Goal: Task Accomplishment & Management: Manage account settings

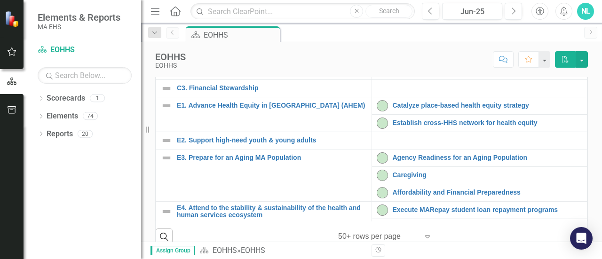
scroll to position [318, 0]
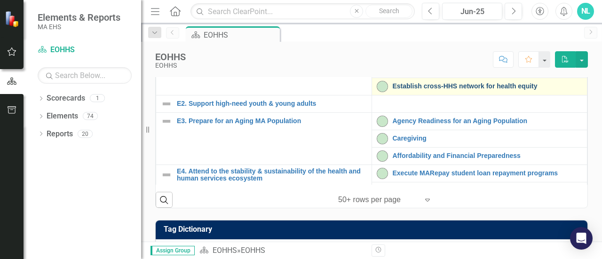
click at [399, 90] on link "Establish cross-HHS network for health equity" at bounding box center [488, 86] width 190 height 7
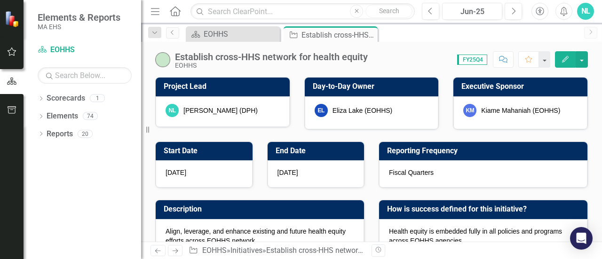
checkbox input "true"
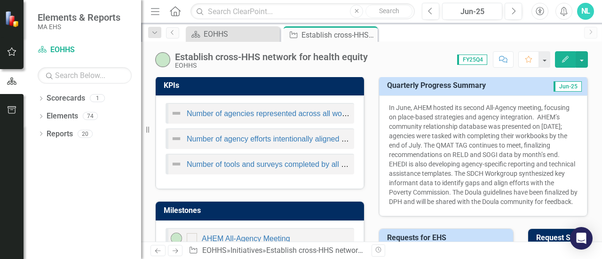
scroll to position [410, 0]
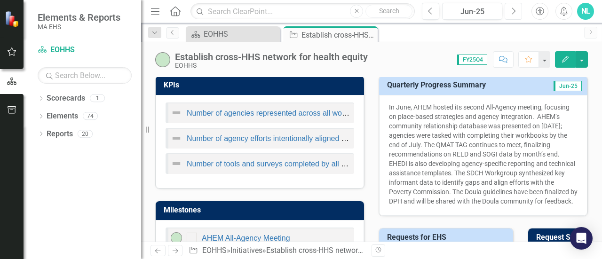
click at [515, 18] on button "Next" at bounding box center [512, 11] width 17 height 17
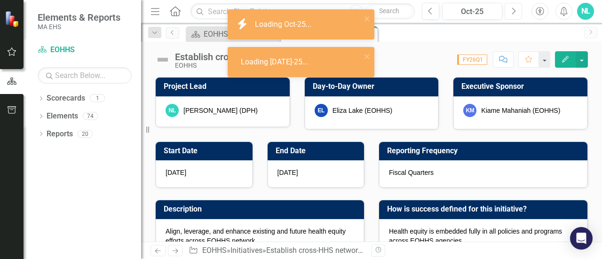
checkbox input "true"
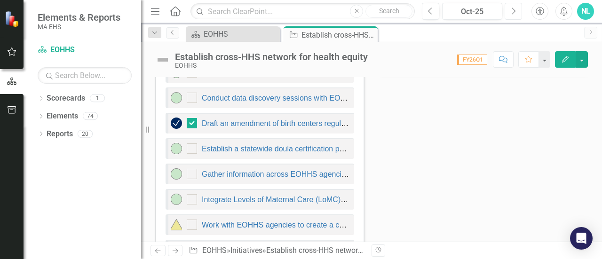
scroll to position [703, 0]
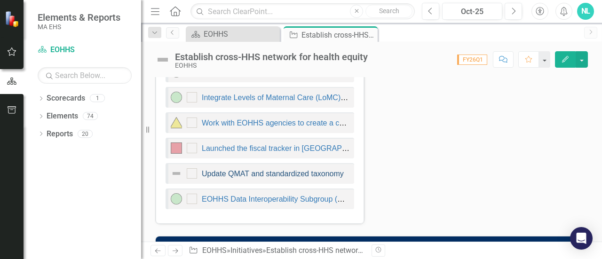
click at [291, 170] on link "Update QMAT and standardized taxonomy" at bounding box center [273, 174] width 142 height 8
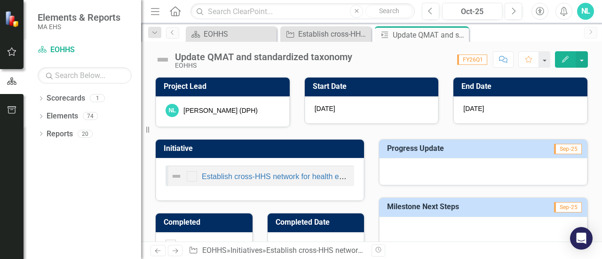
click at [566, 60] on icon "Edit" at bounding box center [565, 59] width 8 height 7
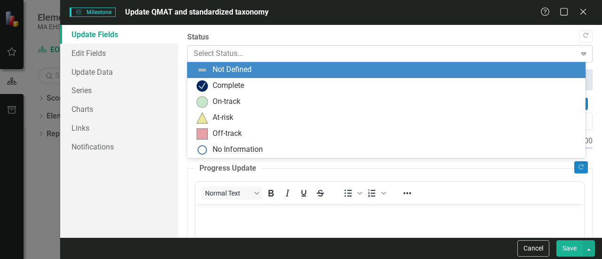
click at [312, 59] on div at bounding box center [382, 53] width 377 height 13
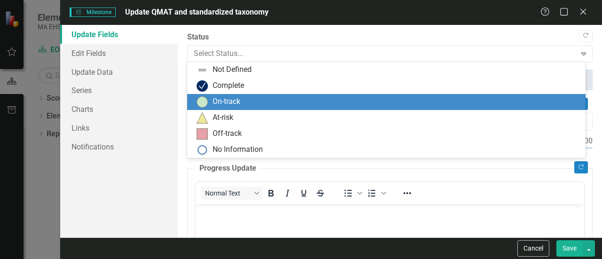
click at [282, 107] on div "On-track" at bounding box center [387, 101] width 383 height 11
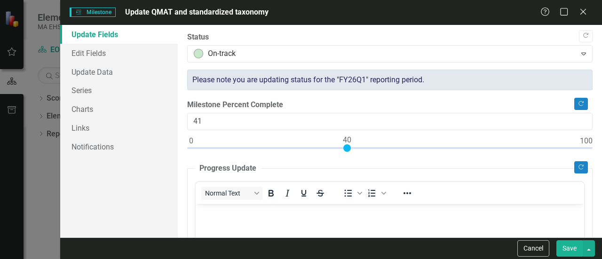
type input "40"
drag, startPoint x: 191, startPoint y: 149, endPoint x: 346, endPoint y: 157, distance: 154.9
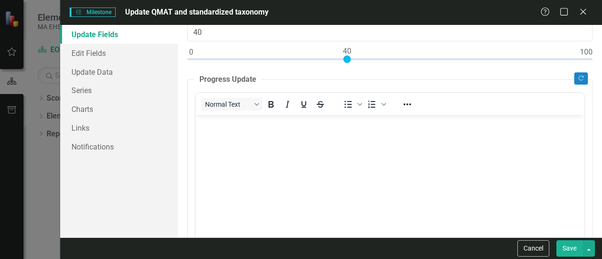
scroll to position [88, 0]
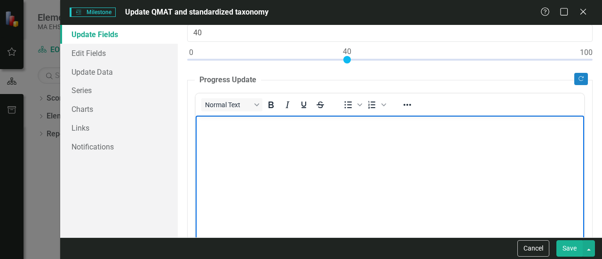
click at [247, 167] on body "Rich Text Area. Press ALT-0 for help." at bounding box center [390, 185] width 388 height 141
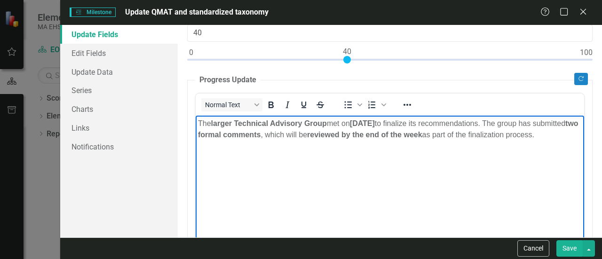
drag, startPoint x: 230, startPoint y: 153, endPoint x: 193, endPoint y: 120, distance: 49.3
click at [196, 120] on html "The larger Technical Advisory Group met on [DATE] to finalize its recommendatio…" at bounding box center [390, 185] width 388 height 141
click at [269, 102] on icon "Bold" at bounding box center [270, 105] width 5 height 7
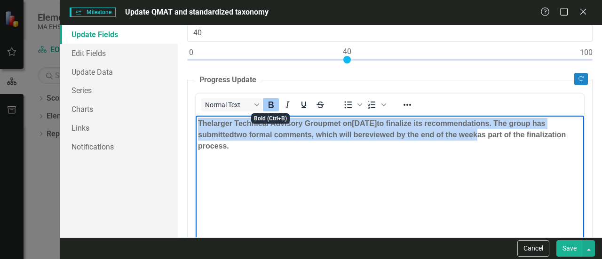
click at [269, 102] on icon "Bold" at bounding box center [270, 105] width 5 height 7
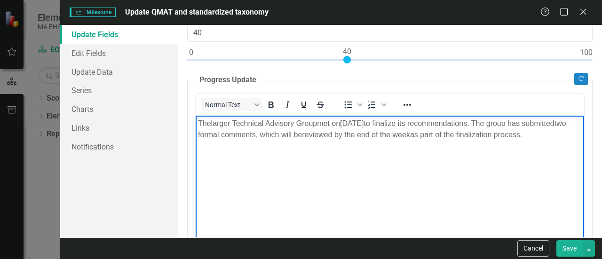
click at [283, 179] on body "The larger Technical Advisory Group met on [DATE] to finalize its recommendatio…" at bounding box center [390, 185] width 388 height 141
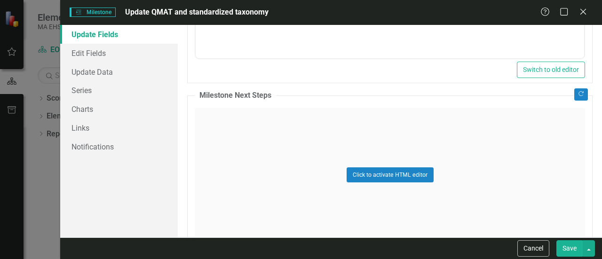
scroll to position [547, 0]
click at [380, 172] on button "Click to activate HTML editor" at bounding box center [389, 174] width 87 height 15
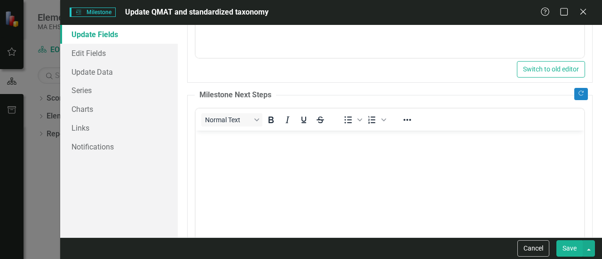
scroll to position [0, 0]
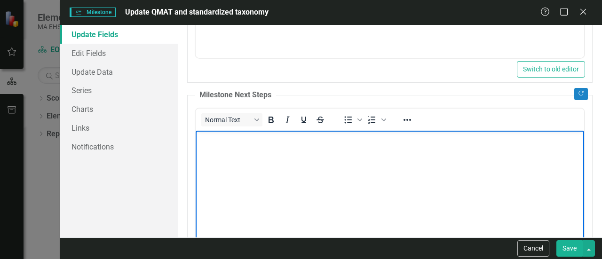
click at [380, 173] on body "Rich Text Area. Press ALT-0 for help." at bounding box center [390, 200] width 388 height 141
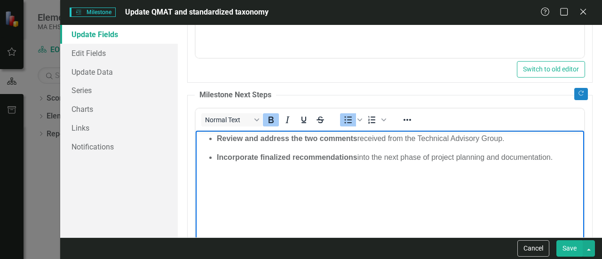
click at [335, 188] on body "Review and address the two comments received from the Technical Advisory Group.…" at bounding box center [390, 200] width 388 height 141
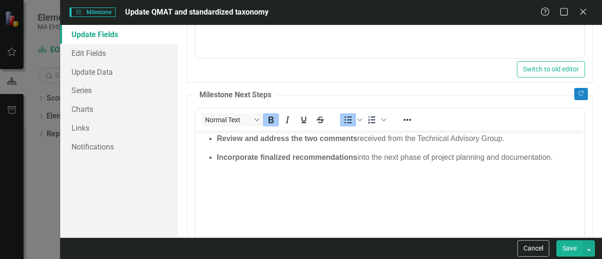
click at [566, 251] on button "Save" at bounding box center [569, 248] width 26 height 16
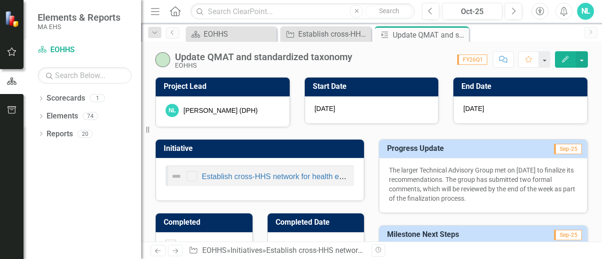
scroll to position [0, 0]
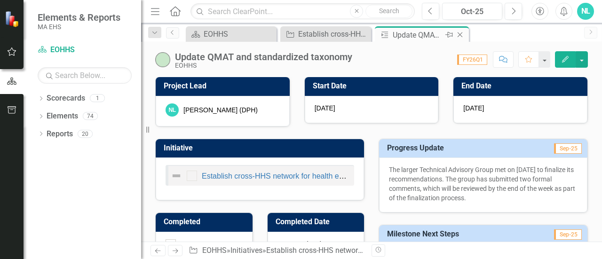
click at [459, 35] on icon "Close" at bounding box center [459, 35] width 9 height 8
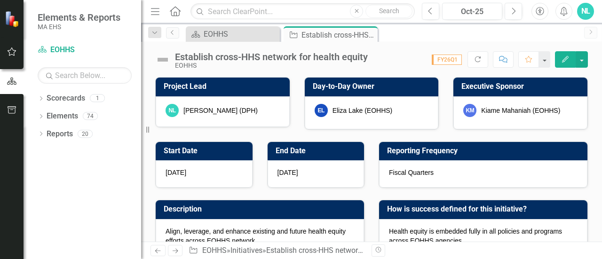
checkbox input "true"
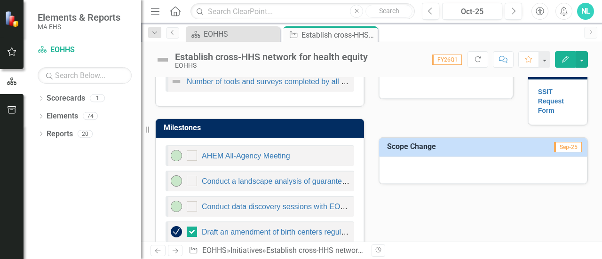
scroll to position [578, 0]
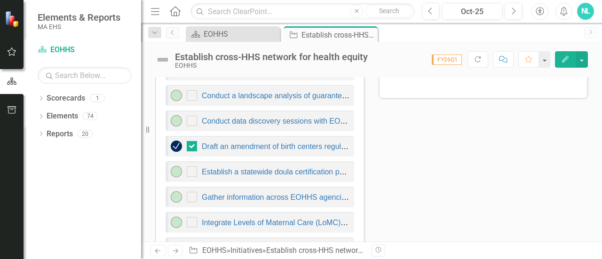
click at [410, 200] on div "KPIs Number of agencies represented across all workgroups Number of agency effo…" at bounding box center [371, 122] width 447 height 453
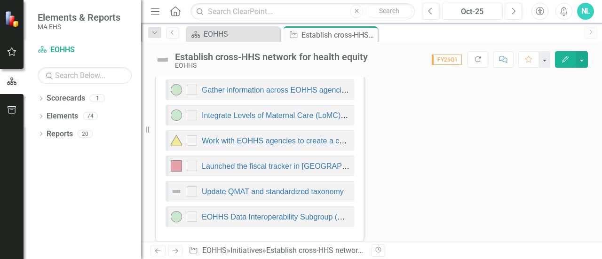
scroll to position [686, 0]
click at [370, 36] on icon "Close" at bounding box center [368, 35] width 9 height 8
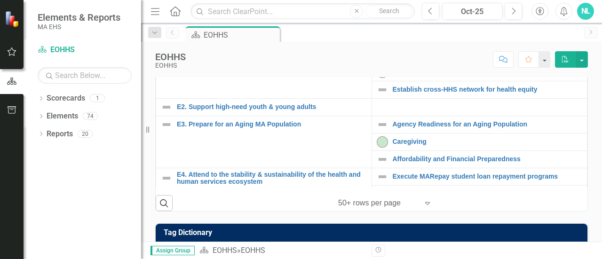
scroll to position [315, 0]
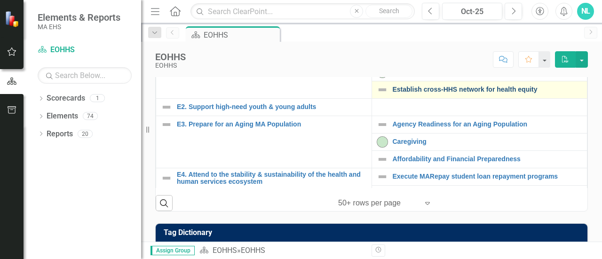
click at [401, 93] on link "Establish cross-HHS network for health equity" at bounding box center [488, 89] width 190 height 7
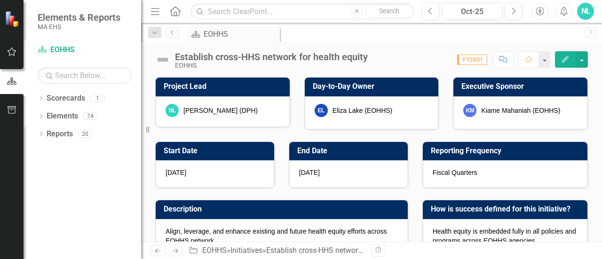
checkbox input "true"
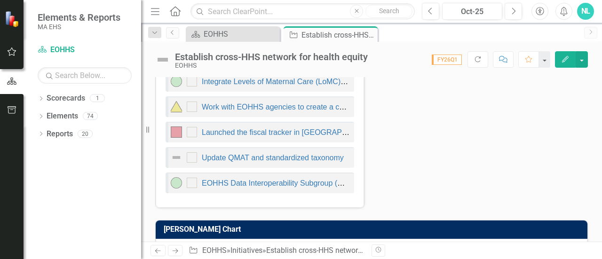
scroll to position [720, 0]
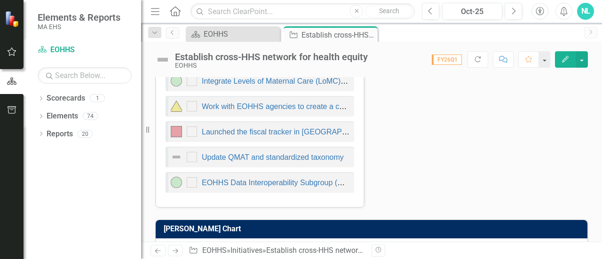
click at [566, 60] on icon "button" at bounding box center [565, 59] width 7 height 7
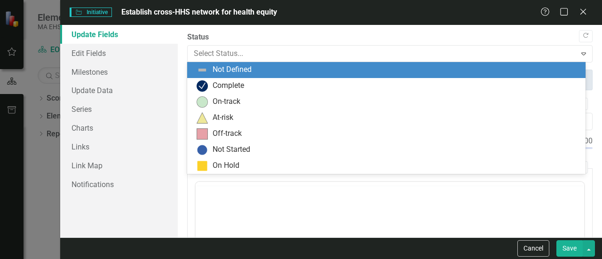
click at [440, 52] on div at bounding box center [382, 53] width 377 height 13
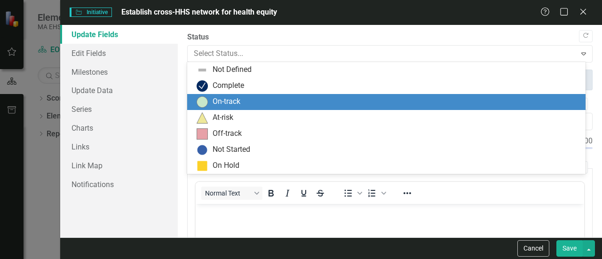
click at [338, 103] on div "On-track" at bounding box center [387, 101] width 383 height 11
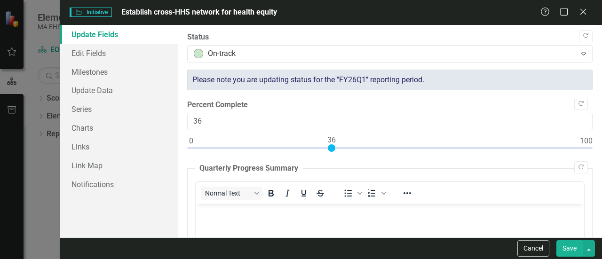
type input "35"
drag, startPoint x: 190, startPoint y: 147, endPoint x: 325, endPoint y: 156, distance: 135.2
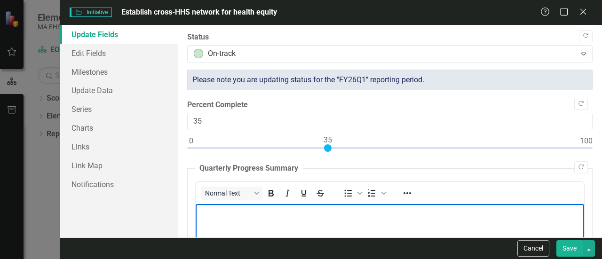
click at [308, 217] on p "Rich Text Area. Press ALT-0 for help." at bounding box center [390, 211] width 384 height 11
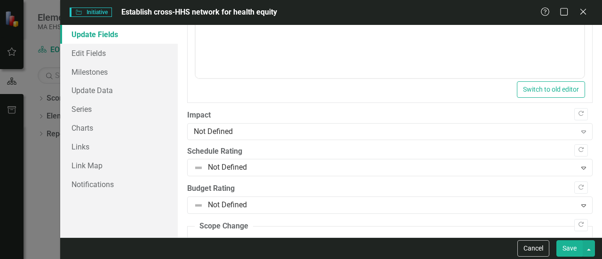
scroll to position [526, 0]
click at [294, 126] on div "Not Defined" at bounding box center [385, 131] width 382 height 11
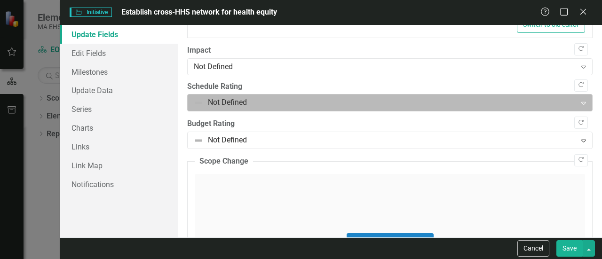
scroll to position [592, 0]
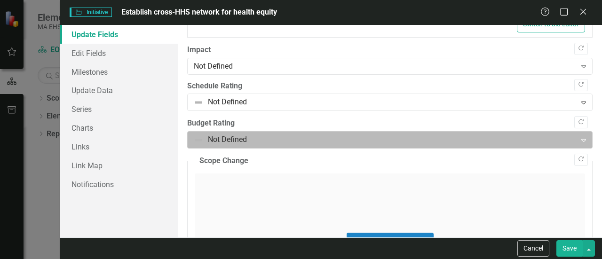
drag, startPoint x: 269, startPoint y: 128, endPoint x: 262, endPoint y: 141, distance: 14.4
click at [262, 141] on div "Budget Rating Not Defined Expand" at bounding box center [389, 133] width 405 height 31
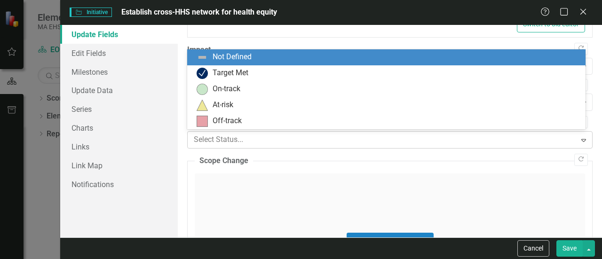
click at [262, 141] on div at bounding box center [382, 140] width 377 height 13
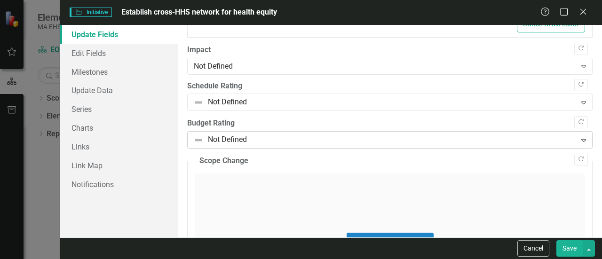
click at [262, 141] on div at bounding box center [382, 140] width 377 height 13
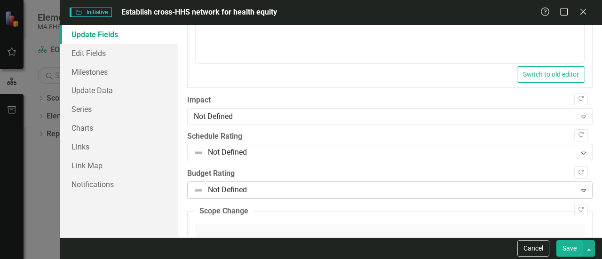
scroll to position [566, 0]
